Goal: Task Accomplishment & Management: Manage account settings

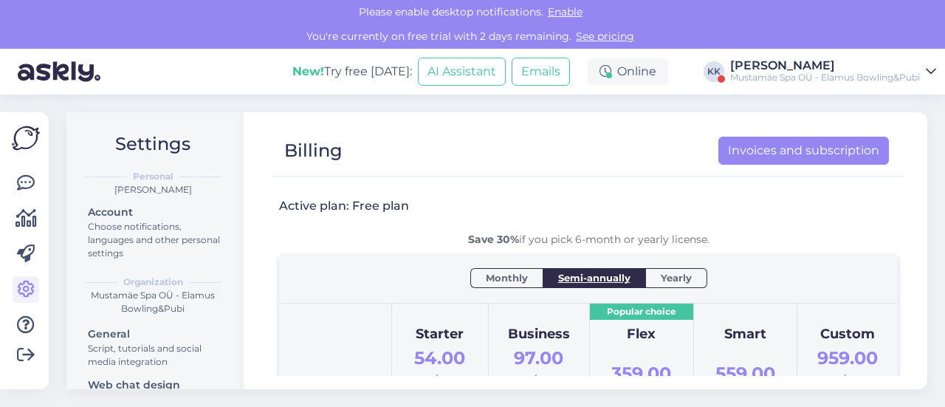
scroll to position [74, 0]
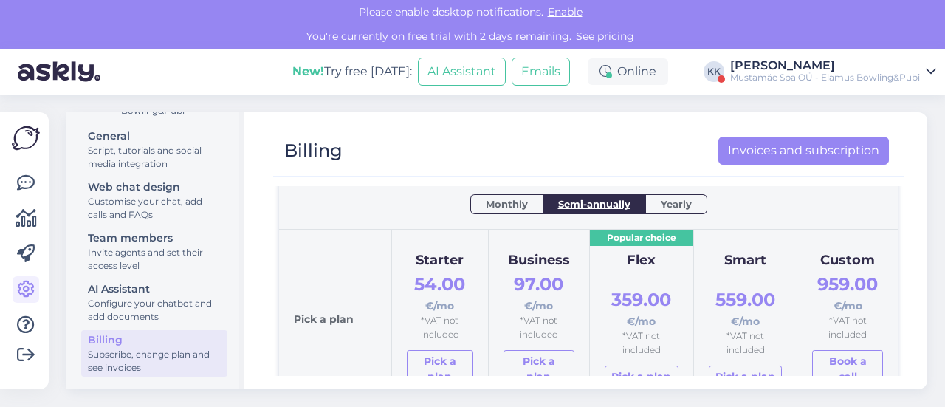
click at [931, 71] on icon at bounding box center [931, 72] width 10 height 12
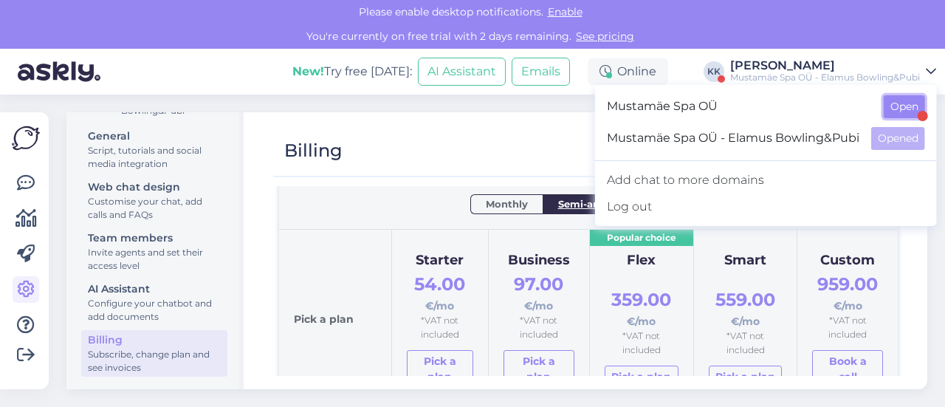
click at [902, 107] on button "Open" at bounding box center [904, 106] width 41 height 23
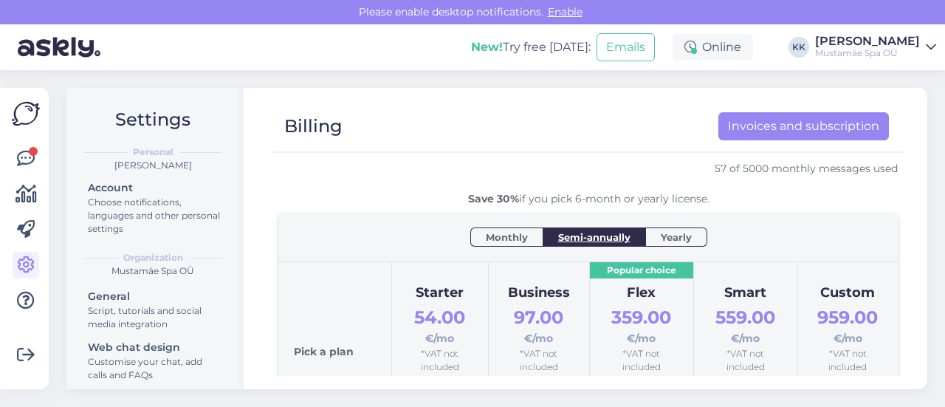
scroll to position [0, 0]
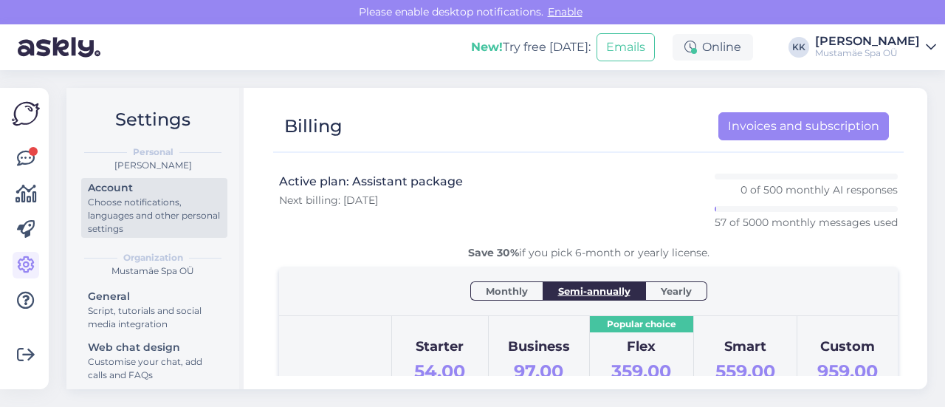
click at [126, 203] on div "Choose notifications, languages and other personal settings" at bounding box center [154, 216] width 133 height 40
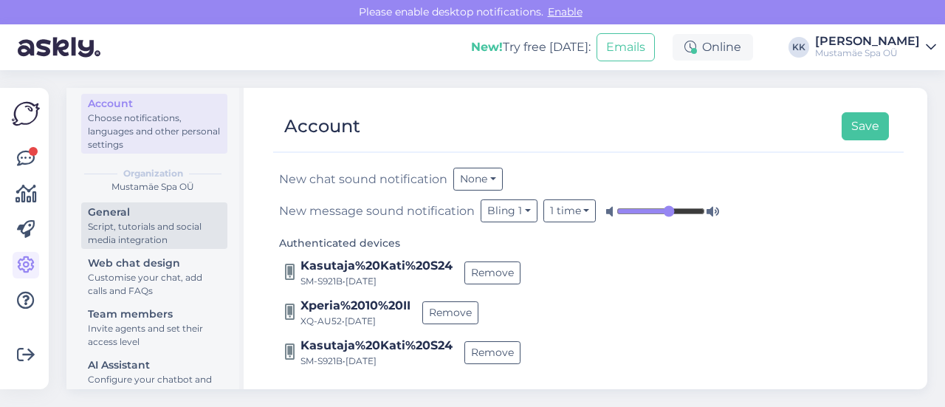
scroll to position [160, 0]
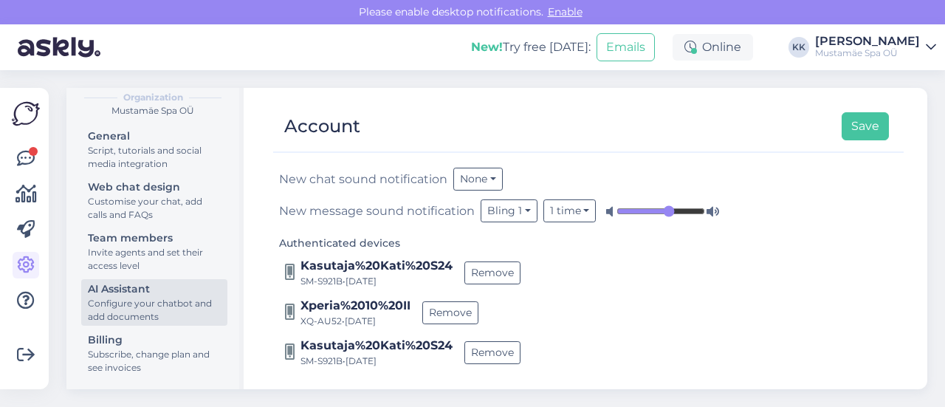
click at [126, 299] on div "Configure your chatbot and add documents" at bounding box center [154, 310] width 133 height 27
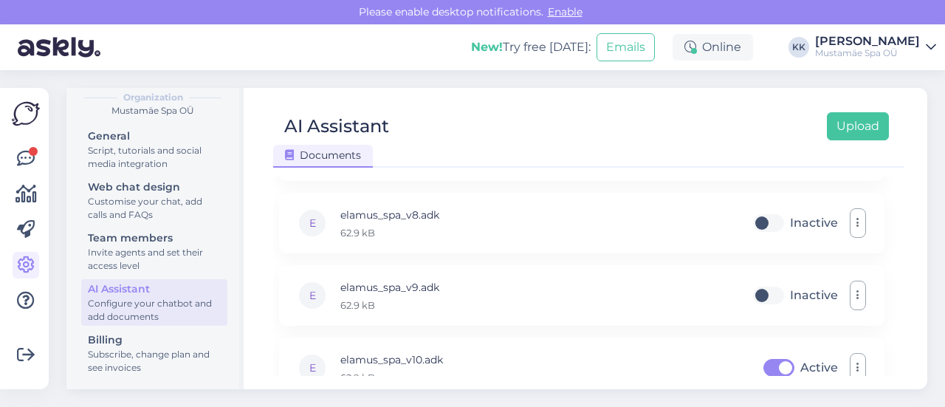
scroll to position [607, 0]
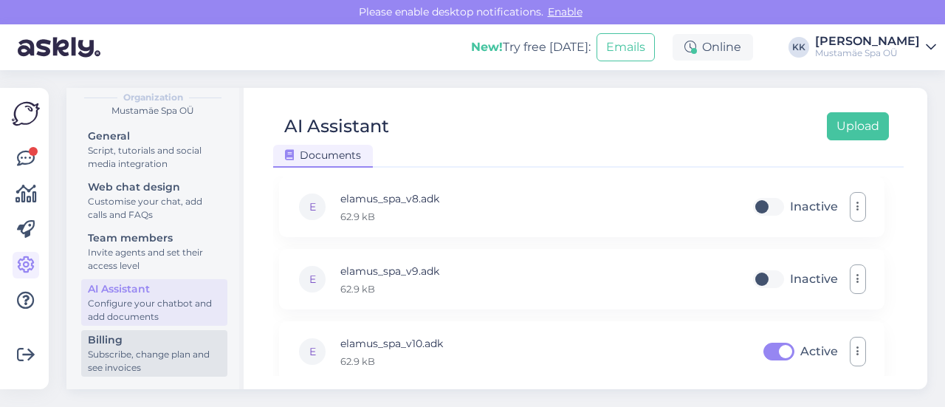
click at [130, 351] on div "Subscribe, change plan and see invoices" at bounding box center [154, 361] width 133 height 27
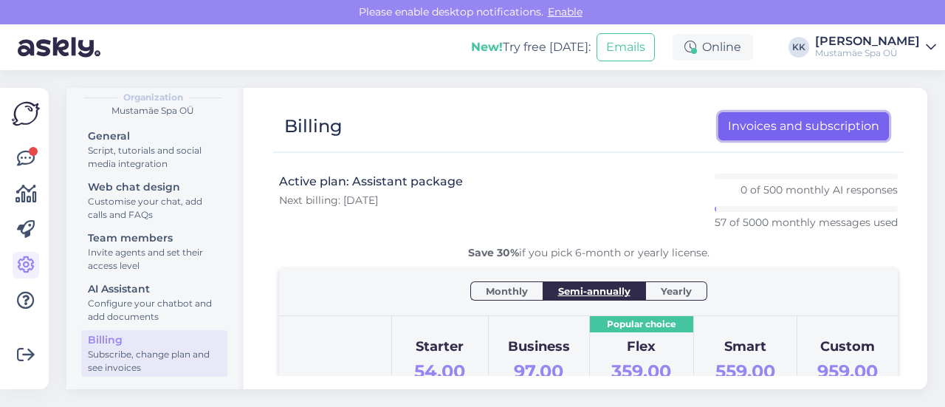
click at [786, 130] on link "Invoices and subscription" at bounding box center [803, 126] width 171 height 28
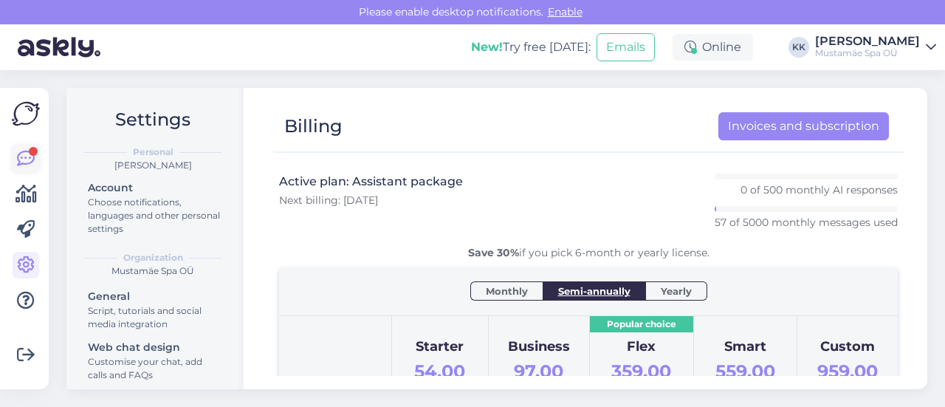
click at [27, 161] on icon at bounding box center [26, 159] width 18 height 18
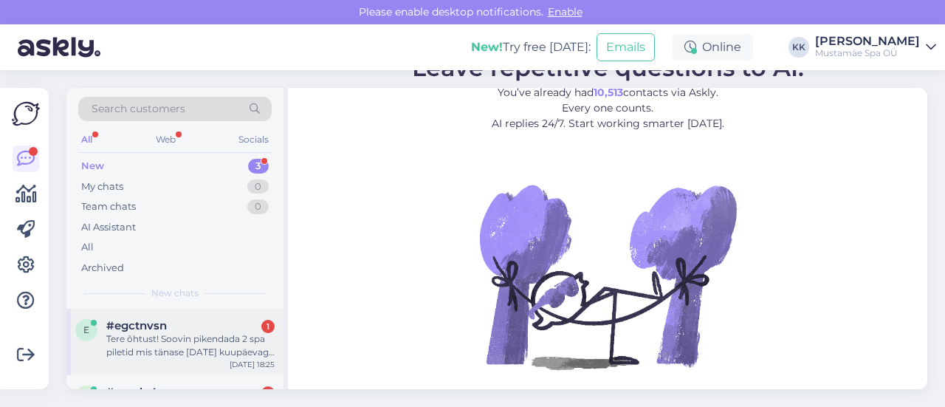
click at [188, 348] on div "Tere õhtust! Soovin pikendada 2 spa piletid mis tänase [DATE] kuupäevaga aeguva…" at bounding box center [190, 345] width 168 height 27
